Goal: Task Accomplishment & Management: Complete application form

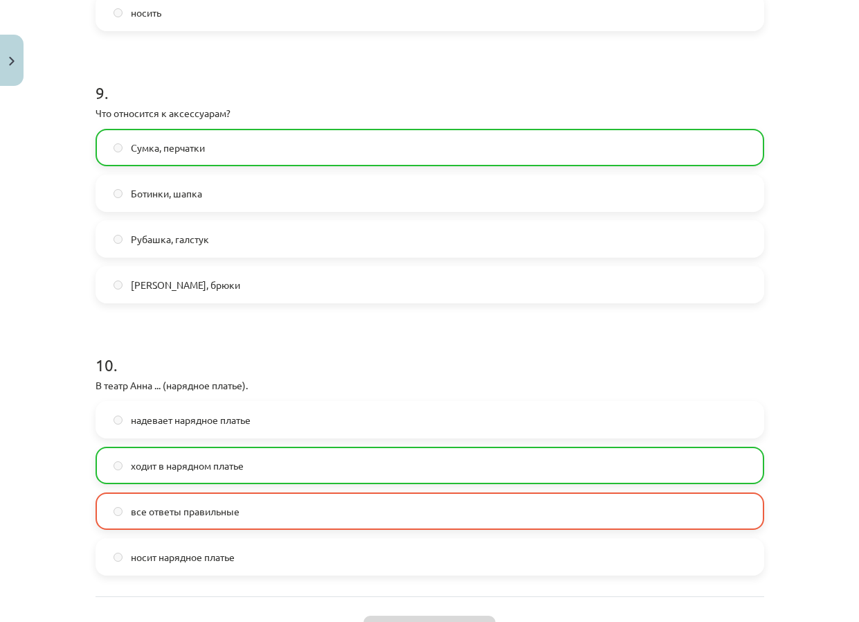
scroll to position [2551, 0]
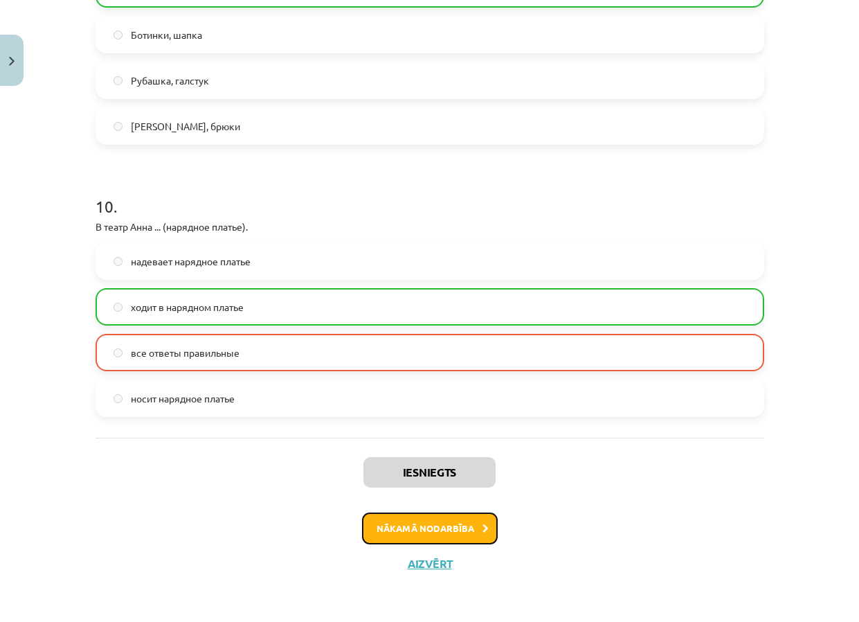
click at [414, 530] on button "Nākamā nodarbība" at bounding box center [430, 528] width 136 height 32
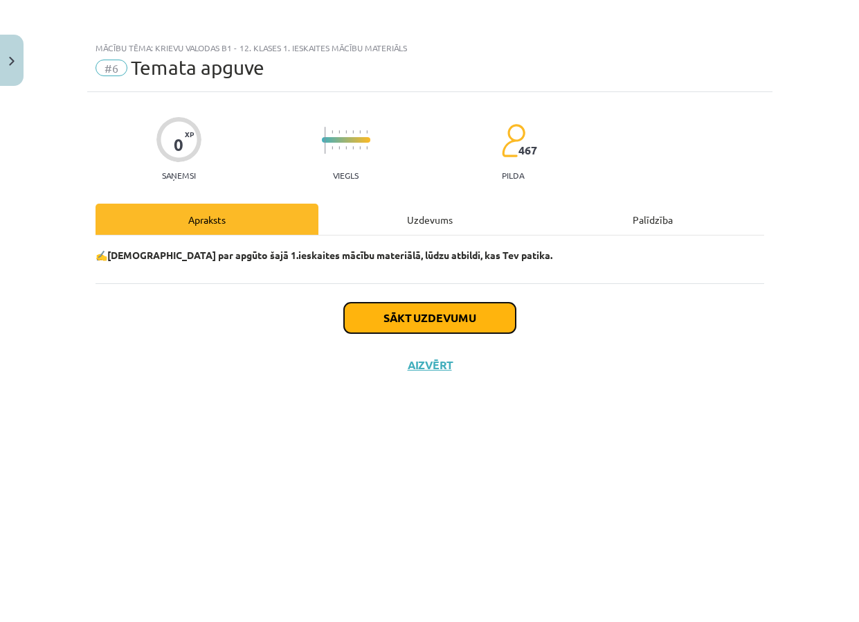
click at [443, 322] on button "Sākt uzdevumu" at bounding box center [430, 317] width 172 height 30
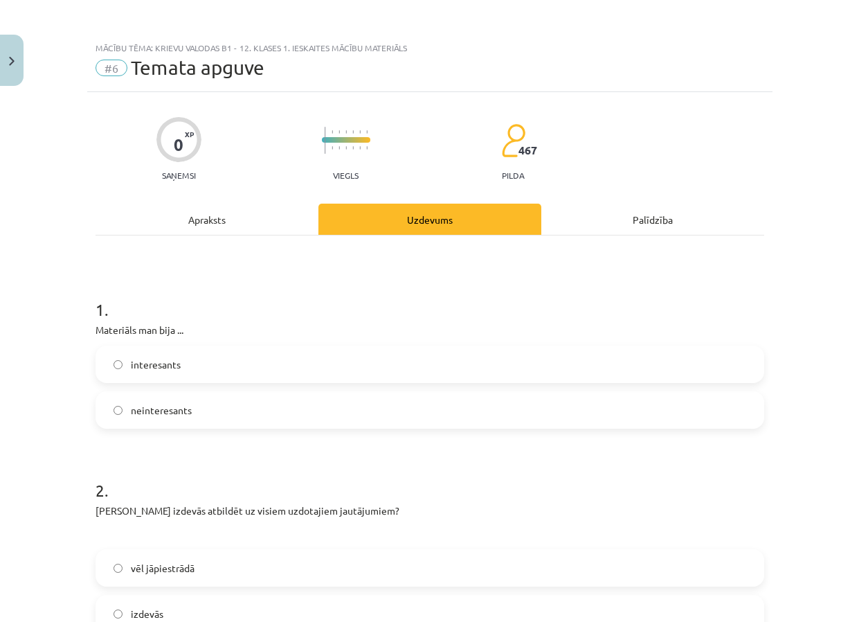
click at [336, 367] on label "interesants" at bounding box center [430, 364] width 666 height 35
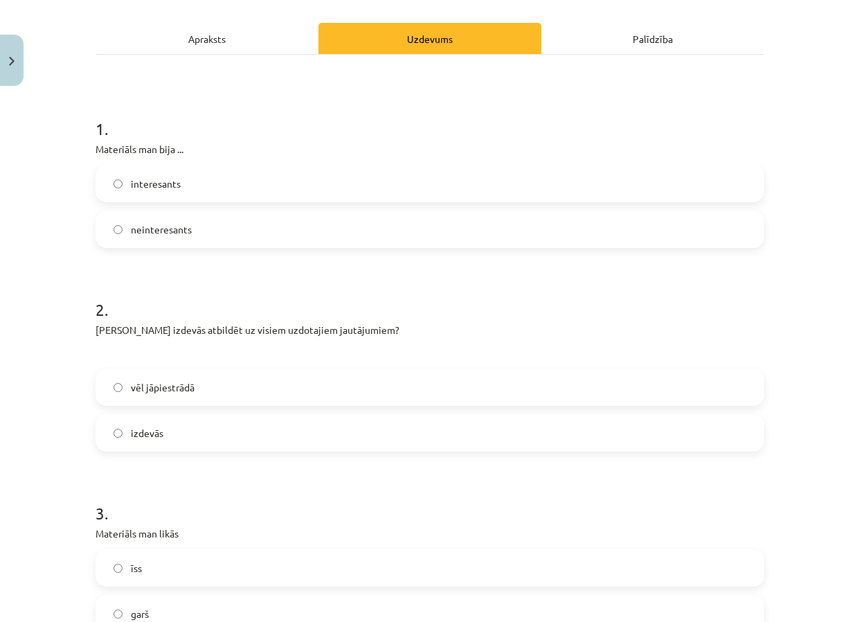
scroll to position [208, 0]
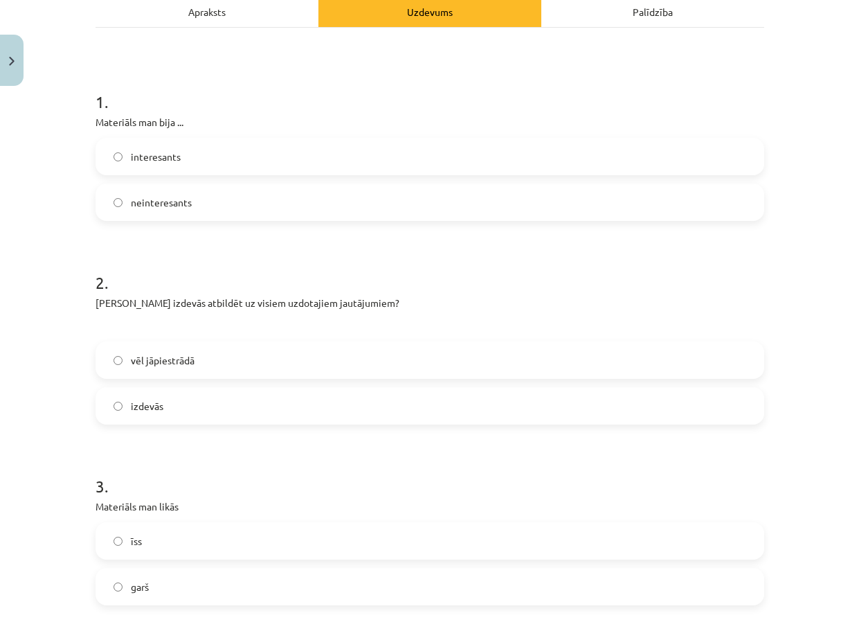
click at [332, 348] on label "vēl jāpiestrādā" at bounding box center [430, 360] width 666 height 35
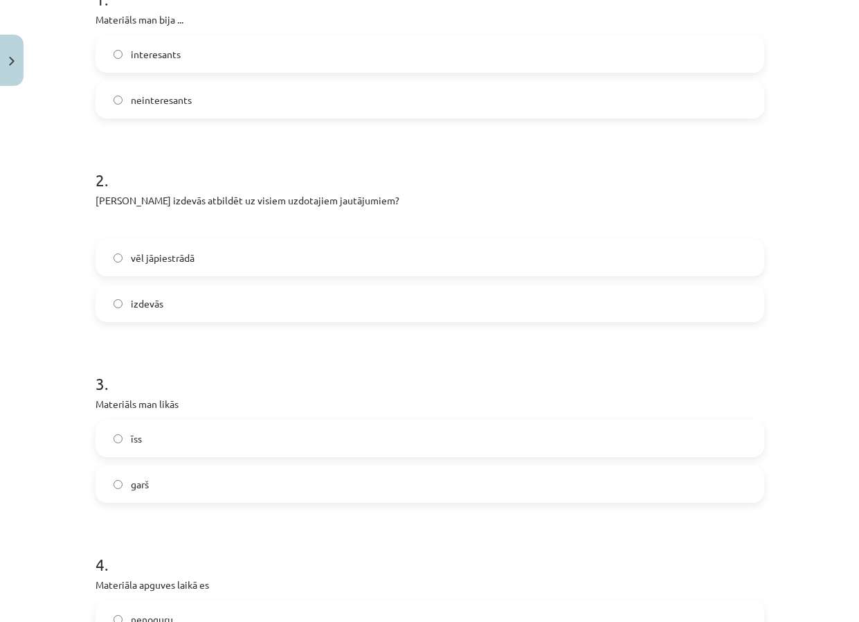
scroll to position [415, 0]
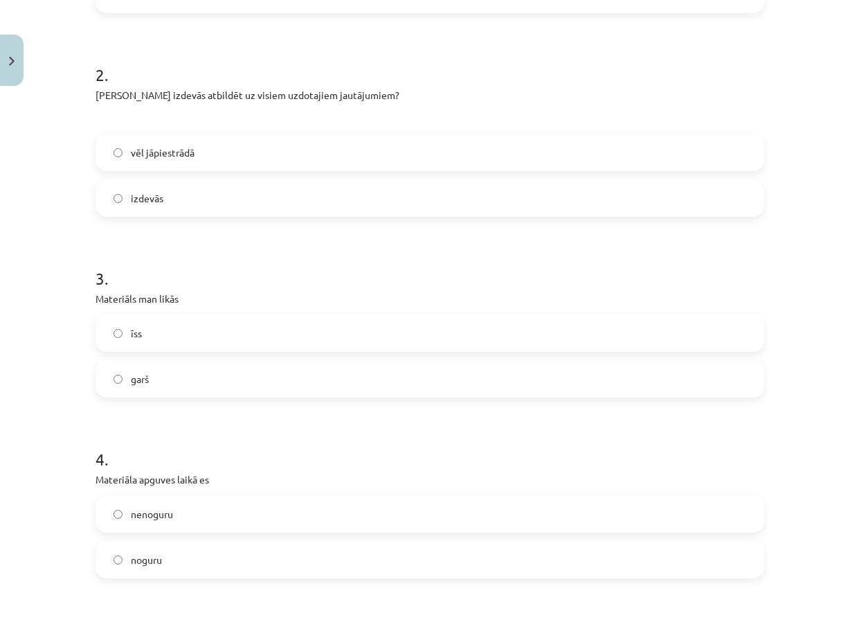
click at [328, 341] on label "īss" at bounding box center [430, 333] width 666 height 35
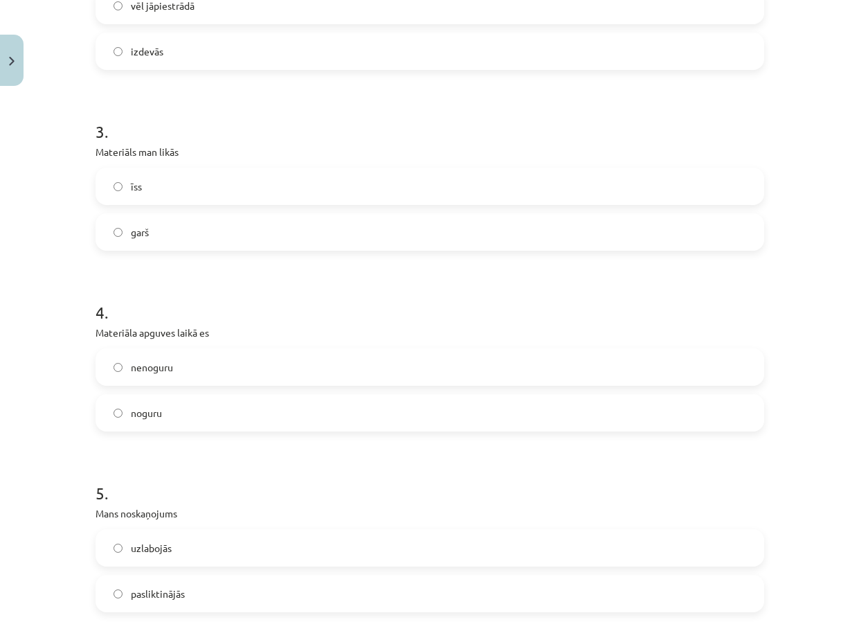
scroll to position [623, 0]
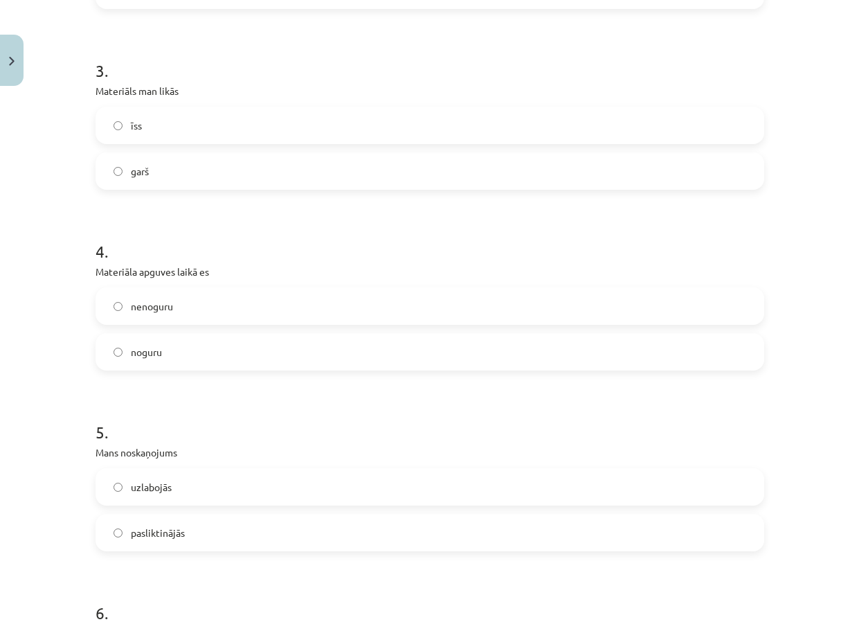
click at [362, 313] on label "nenoguru" at bounding box center [430, 306] width 666 height 35
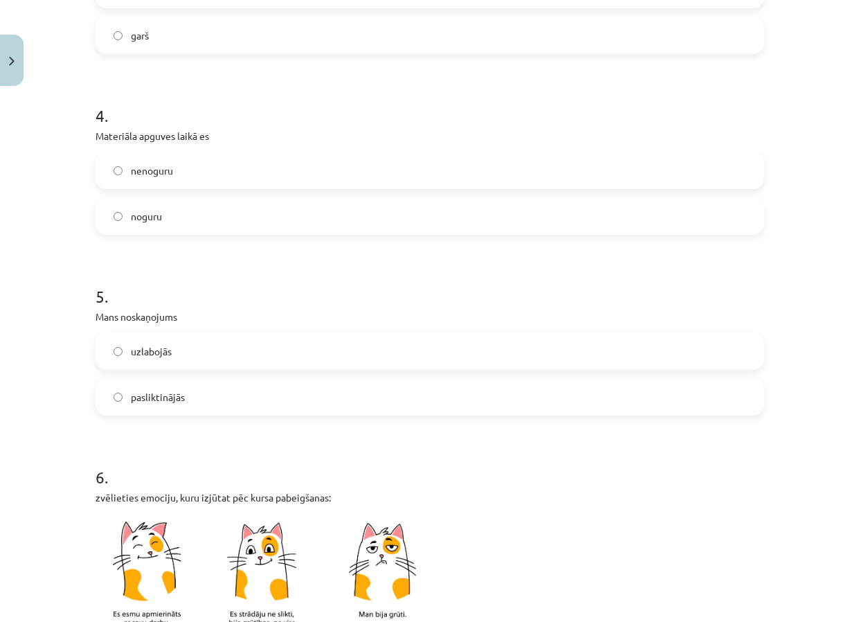
scroll to position [761, 0]
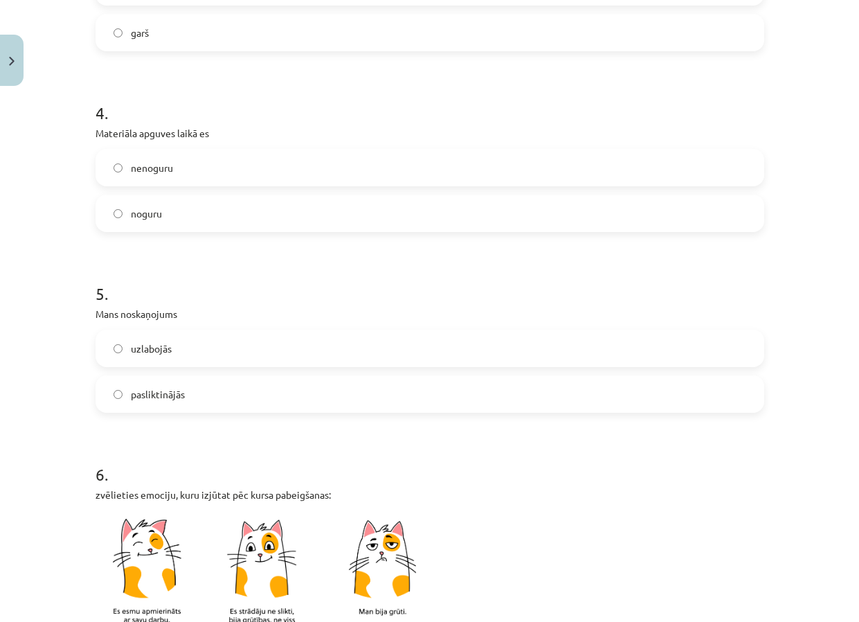
click at [323, 350] on label "uzlabojās" at bounding box center [430, 348] width 666 height 35
click at [314, 381] on label "pasliktinājās" at bounding box center [430, 394] width 666 height 35
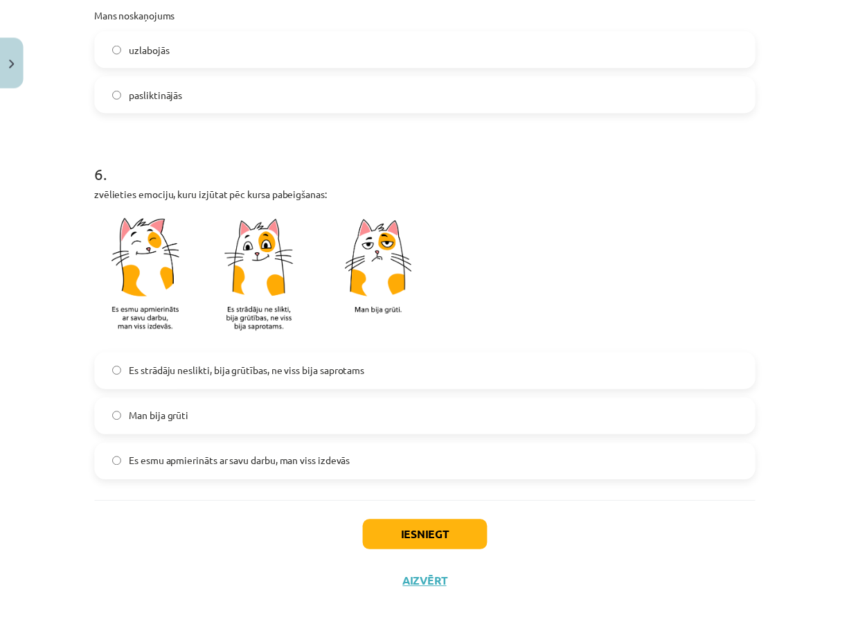
scroll to position [1083, 0]
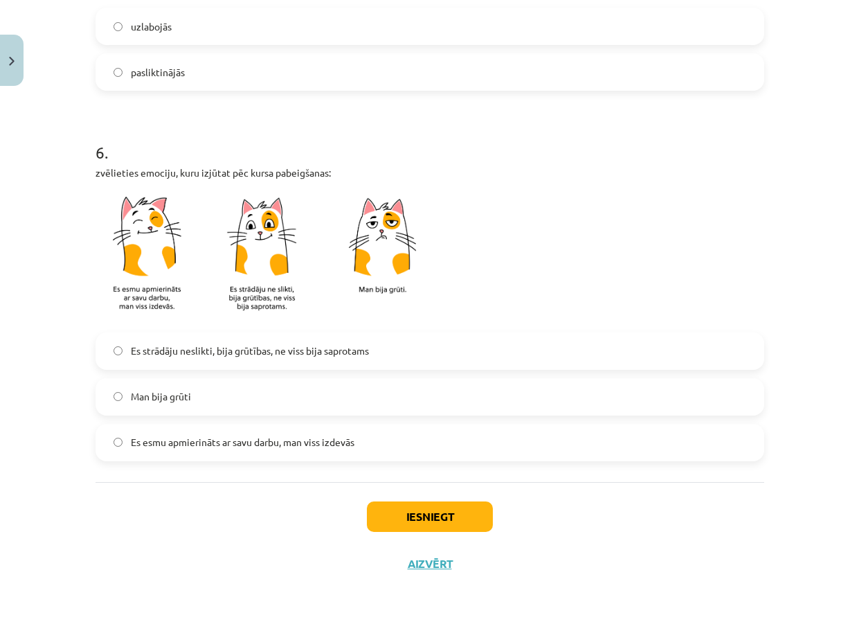
click at [356, 353] on span "Es strādāju neslikti, bija grūtības, ne viss bija saprotams" at bounding box center [250, 350] width 238 height 15
click at [408, 518] on button "Iesniegt" at bounding box center [430, 516] width 126 height 30
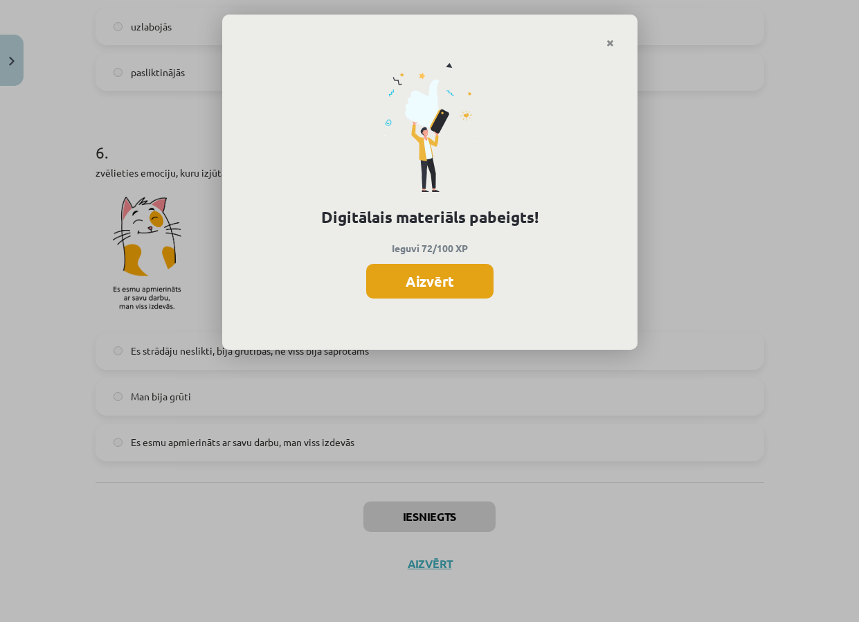
click at [446, 286] on button "Aizvērt" at bounding box center [429, 281] width 127 height 35
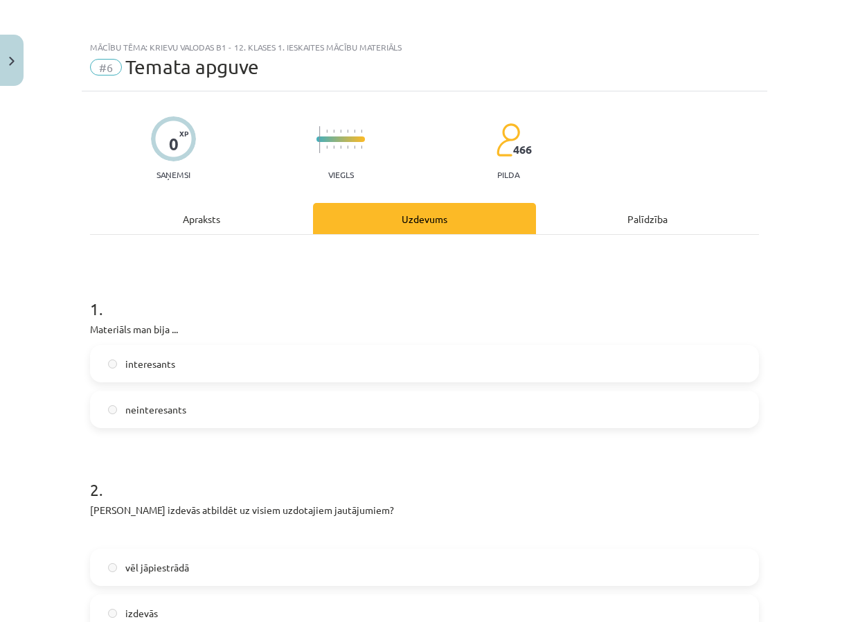
scroll to position [0, 0]
click at [18, 63] on button "Close" at bounding box center [12, 60] width 24 height 51
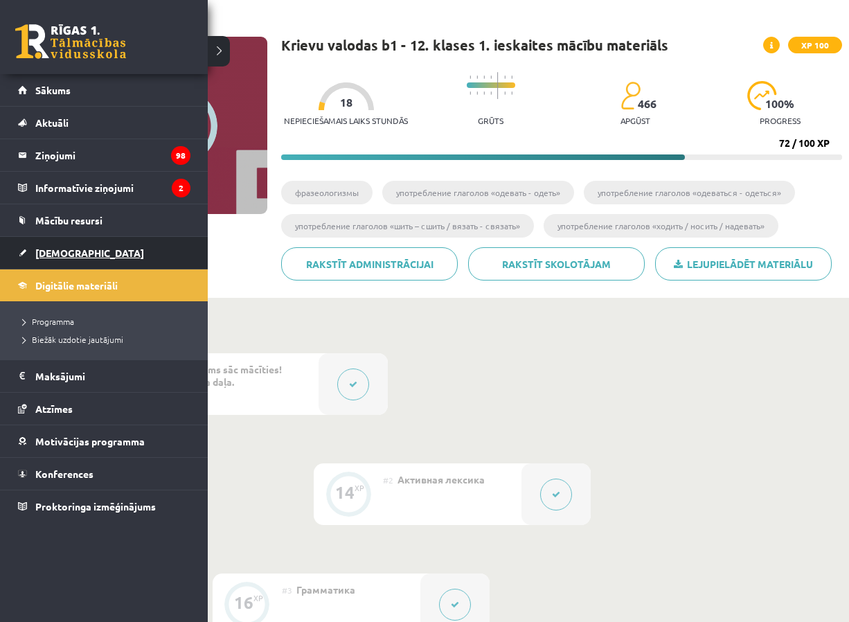
click at [64, 246] on link "[DEMOGRAPHIC_DATA]" at bounding box center [104, 253] width 172 height 32
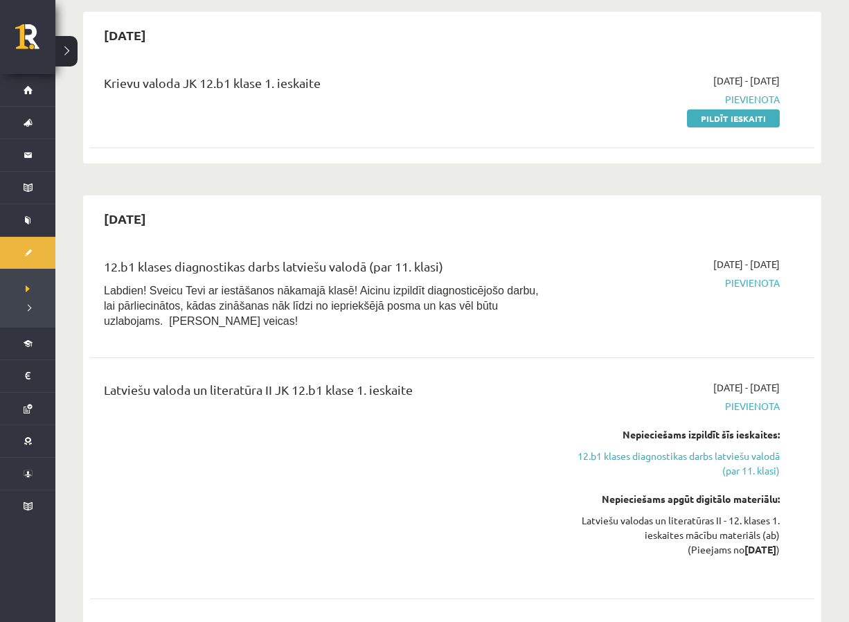
scroll to position [208, 0]
